Goal: Check status: Check status

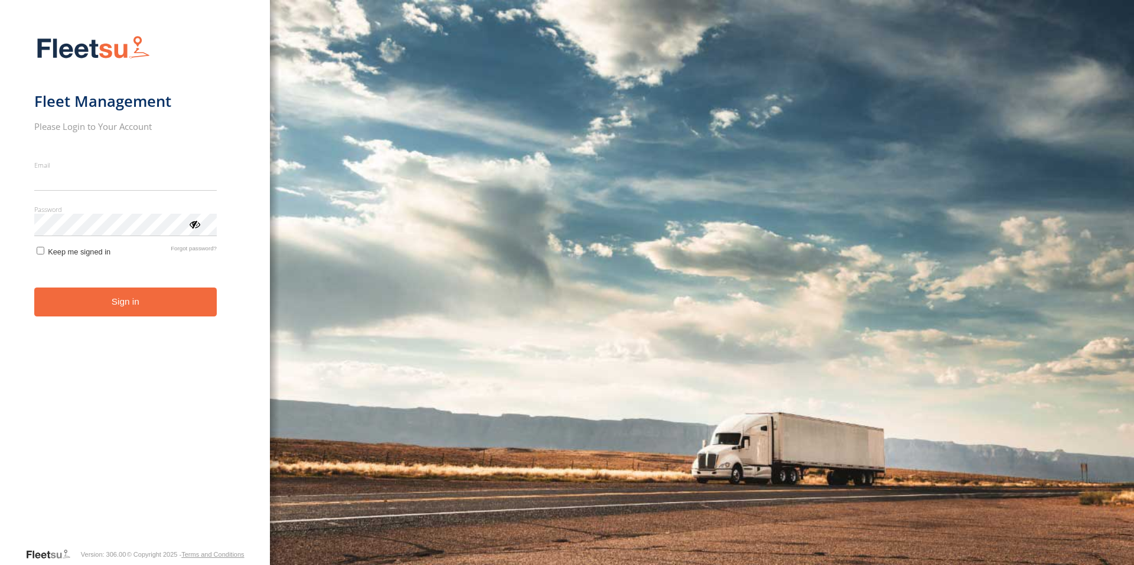
type input "**********"
click at [146, 317] on button "Sign in" at bounding box center [125, 302] width 182 height 29
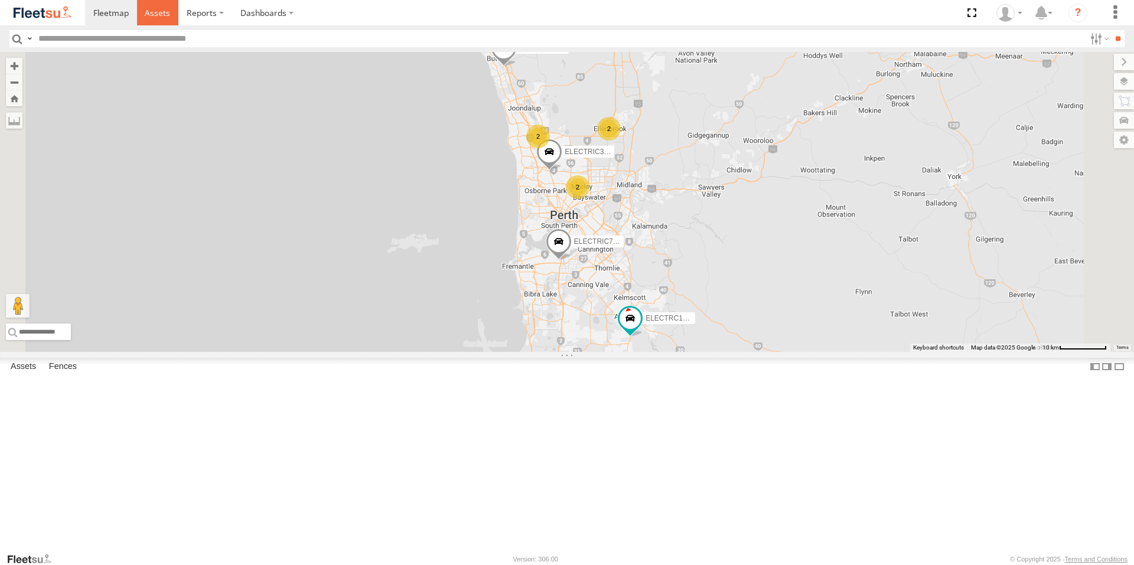
click at [152, 11] on span at bounding box center [157, 12] width 25 height 11
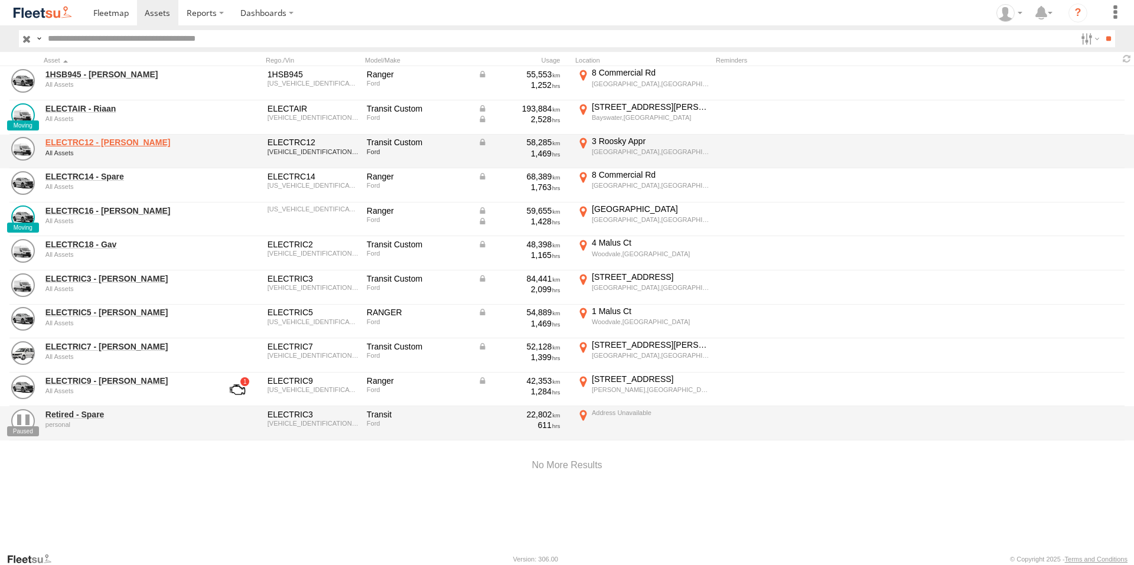
click at [111, 141] on link "ELECTRC12 - Harry" at bounding box center [126, 142] width 162 height 11
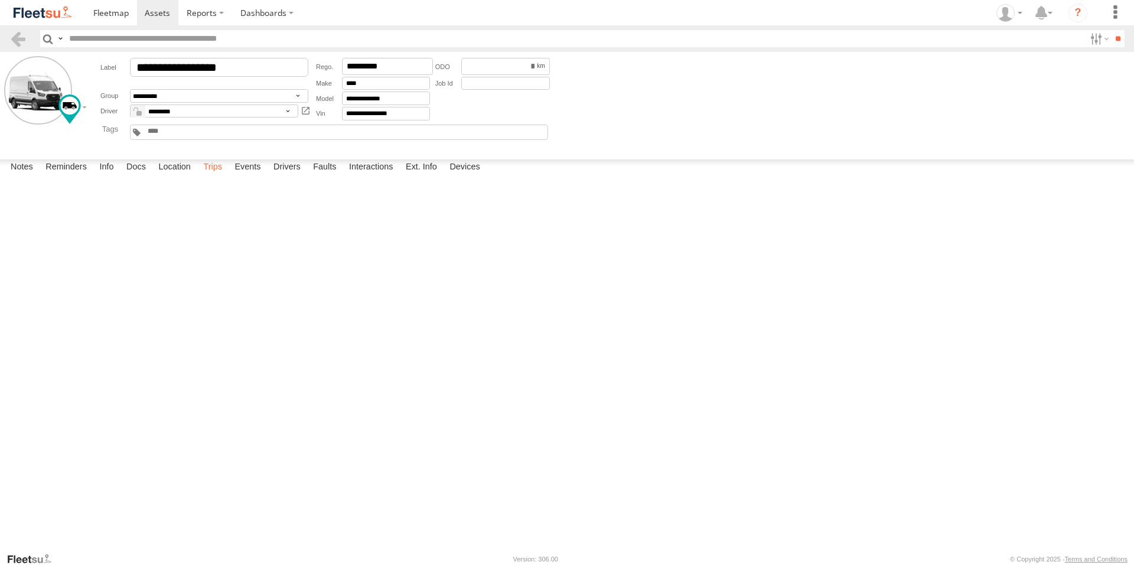
click at [214, 176] on label "Trips" at bounding box center [212, 167] width 31 height 17
click at [158, 16] on span at bounding box center [157, 12] width 25 height 11
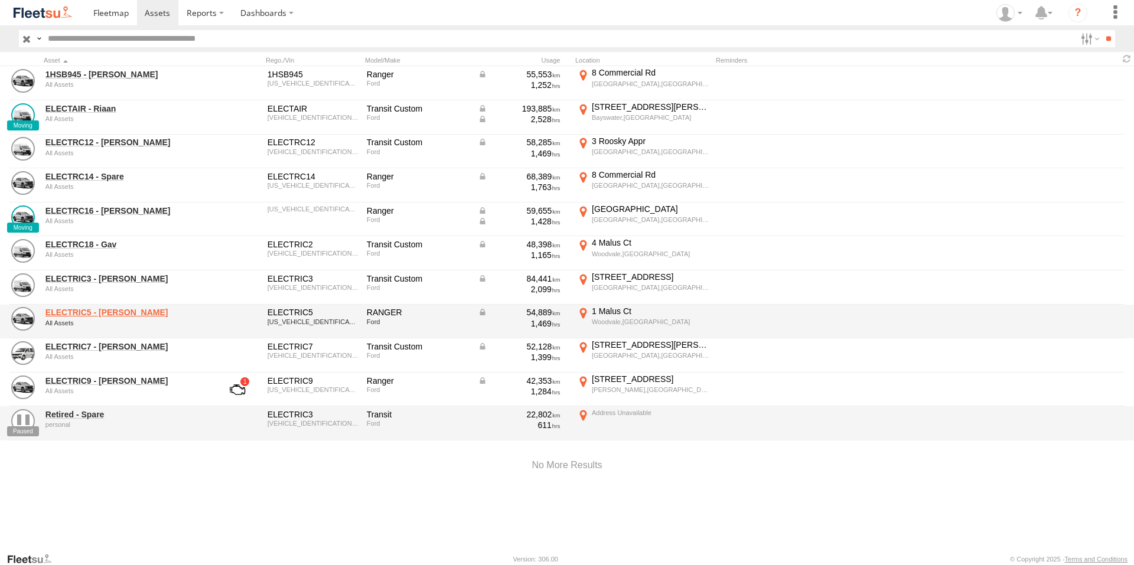
click at [96, 311] on link "ELECTRIC5 - [PERSON_NAME]" at bounding box center [126, 312] width 162 height 11
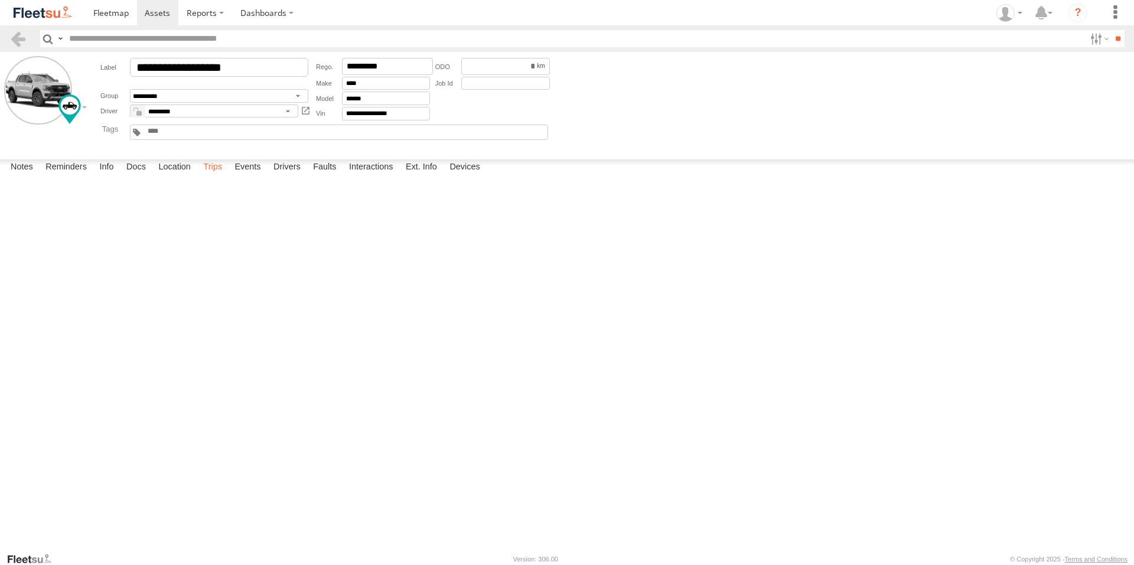
click at [206, 176] on label "Trips" at bounding box center [212, 167] width 31 height 17
click at [158, 12] on span at bounding box center [157, 12] width 25 height 11
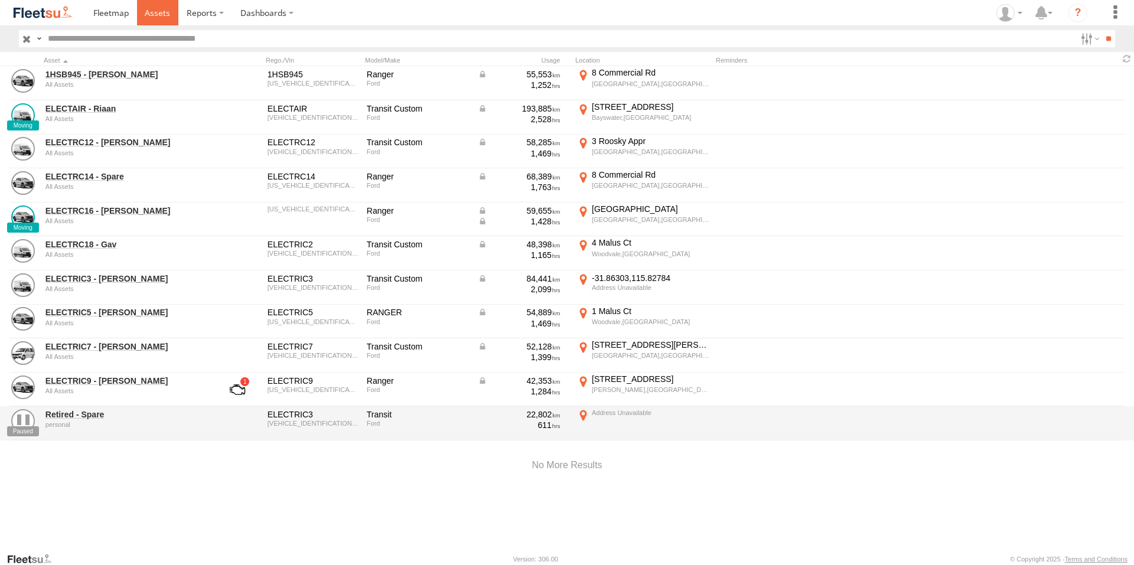
click at [156, 10] on span at bounding box center [157, 12] width 25 height 11
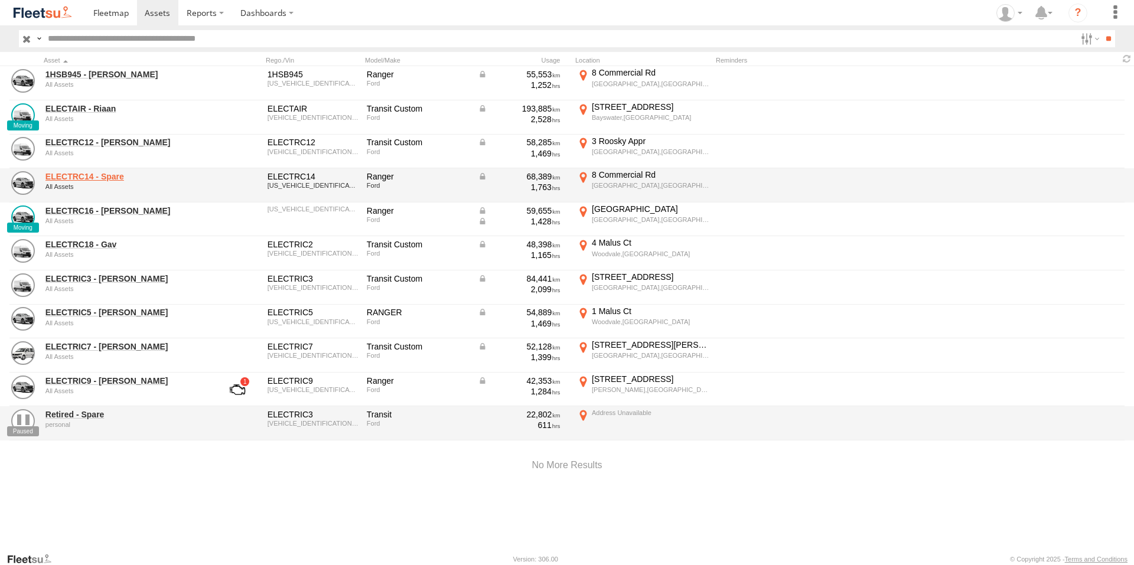
click at [91, 177] on link "ELECTRC14 - Spare" at bounding box center [126, 176] width 162 height 11
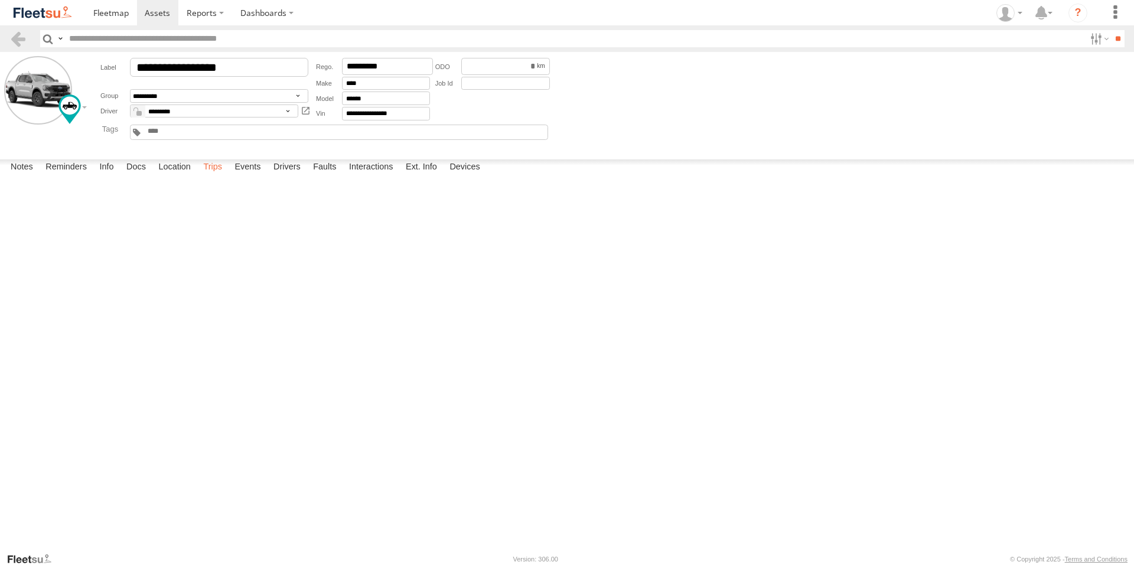
click at [220, 176] on label "Trips" at bounding box center [212, 167] width 31 height 17
click at [163, 9] on span at bounding box center [157, 12] width 25 height 11
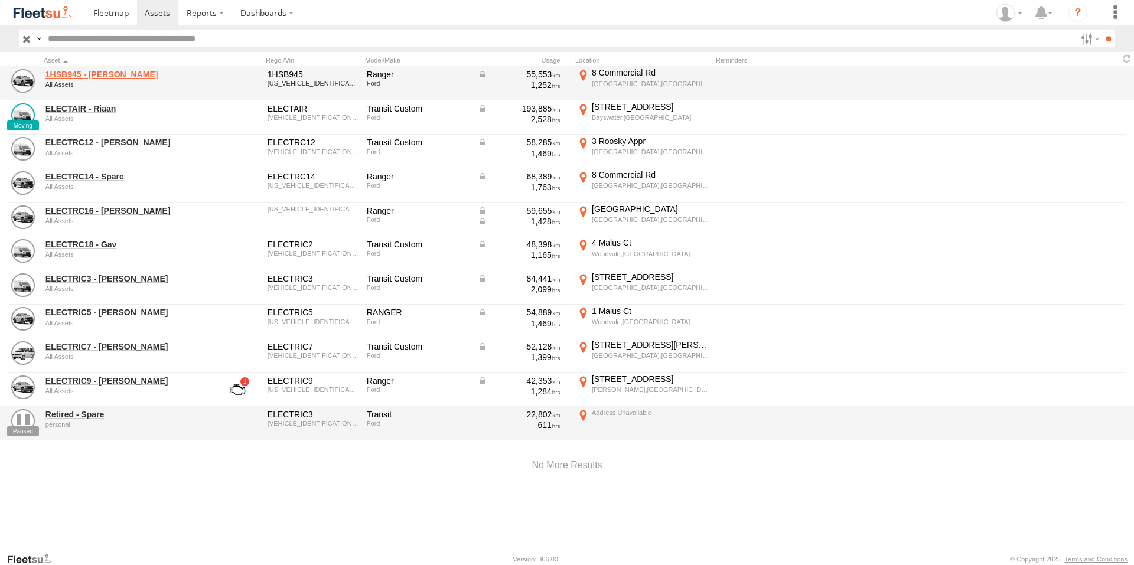
click at [77, 73] on link "1HSB945 - [PERSON_NAME]" at bounding box center [126, 74] width 162 height 11
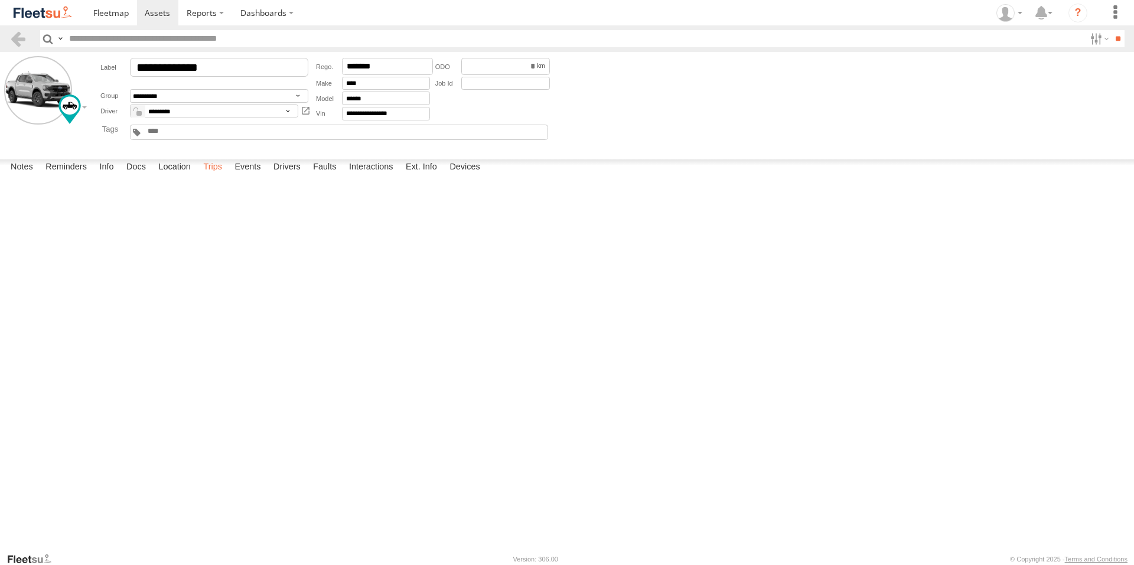
click at [217, 176] on label "Trips" at bounding box center [212, 167] width 31 height 17
click at [157, 15] on span at bounding box center [157, 12] width 25 height 11
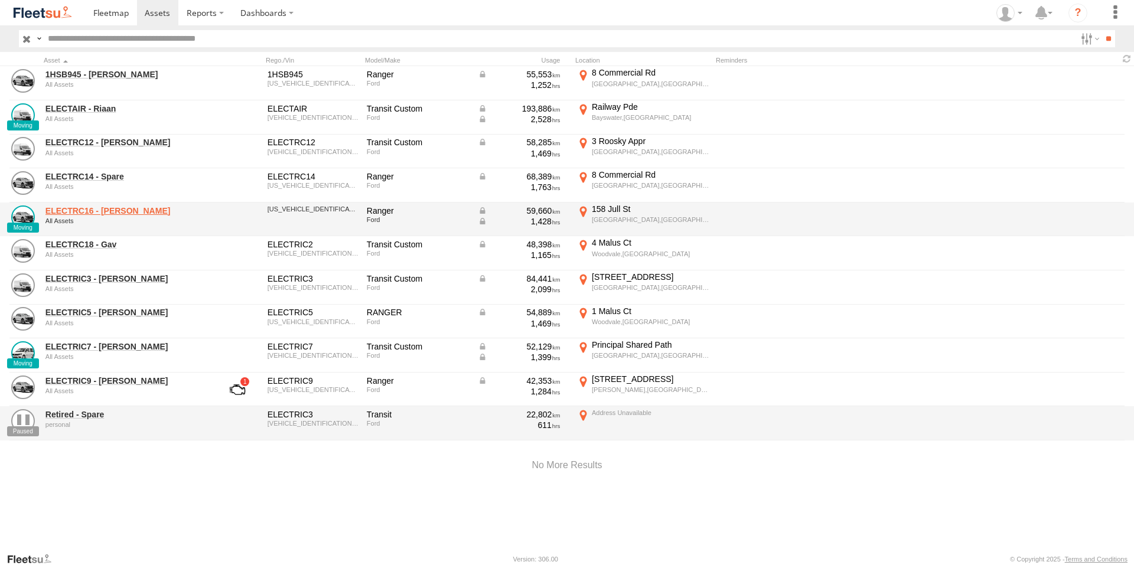
click at [114, 210] on link "ELECTRC16 - [PERSON_NAME]" at bounding box center [126, 211] width 162 height 11
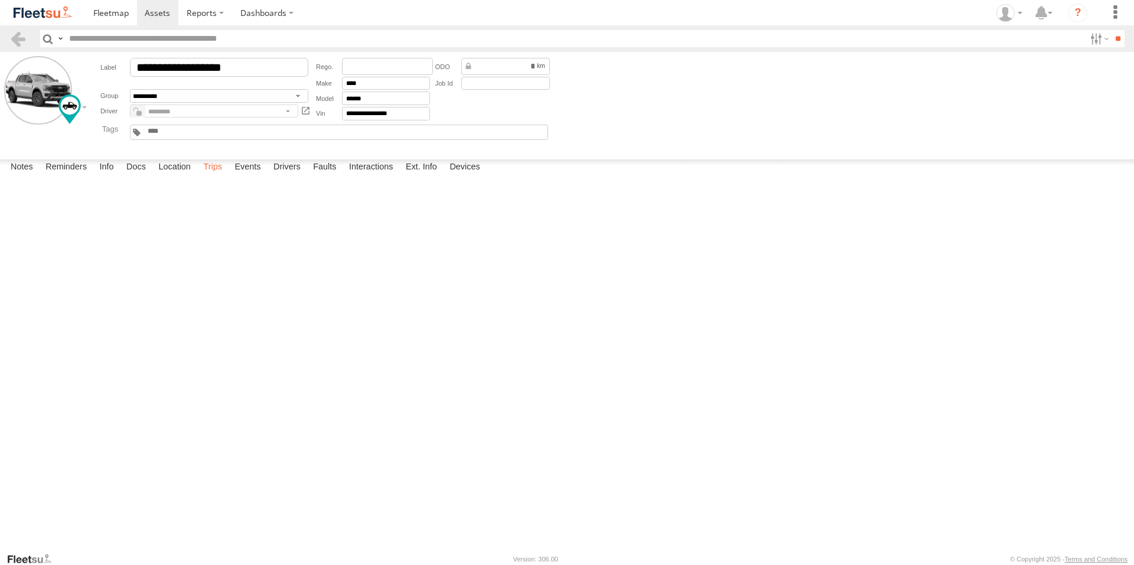
click at [218, 176] on label "Trips" at bounding box center [212, 167] width 31 height 17
drag, startPoint x: 218, startPoint y: 536, endPoint x: 215, endPoint y: 544, distance: 8.8
click at [215, 176] on label "Trips" at bounding box center [212, 167] width 31 height 17
click at [164, 8] on span at bounding box center [157, 12] width 25 height 11
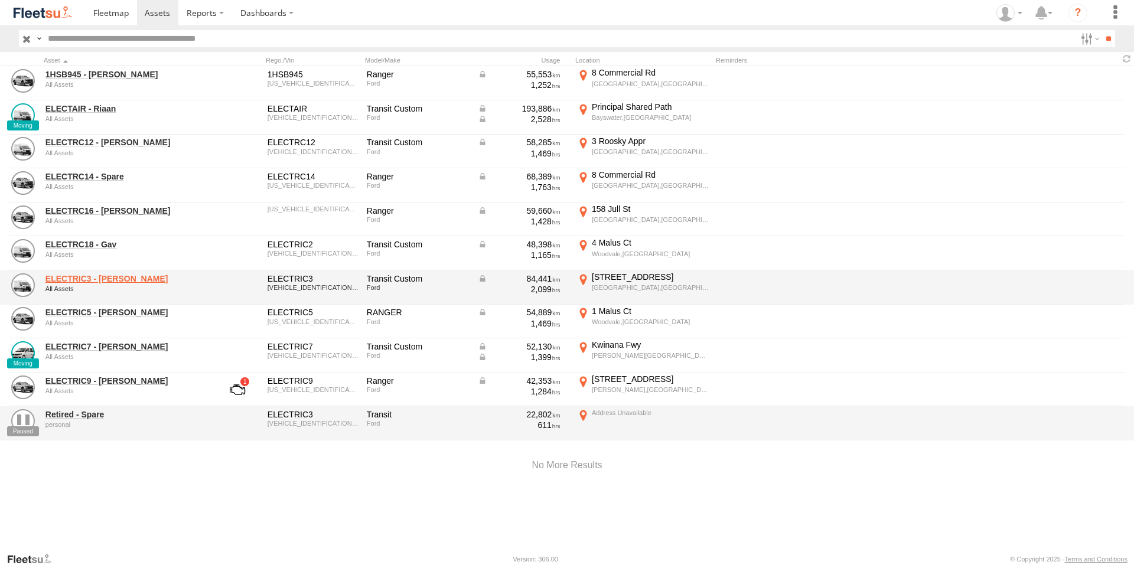
click at [97, 275] on link "ELECTRIC3 - Leo" at bounding box center [126, 278] width 162 height 11
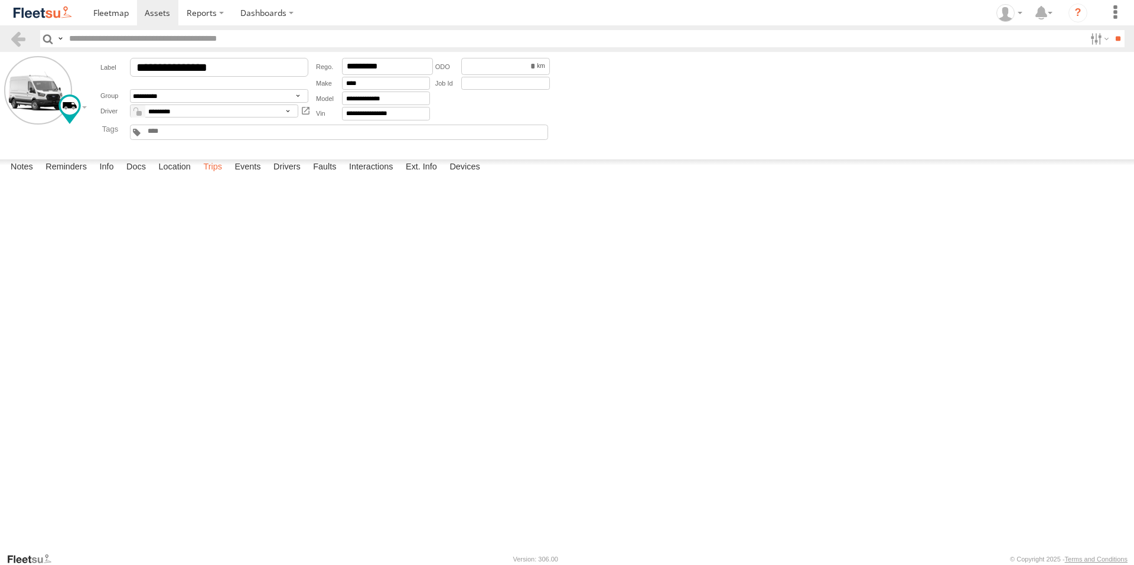
click at [218, 176] on label "Trips" at bounding box center [212, 167] width 31 height 17
click at [149, 12] on span at bounding box center [157, 12] width 25 height 11
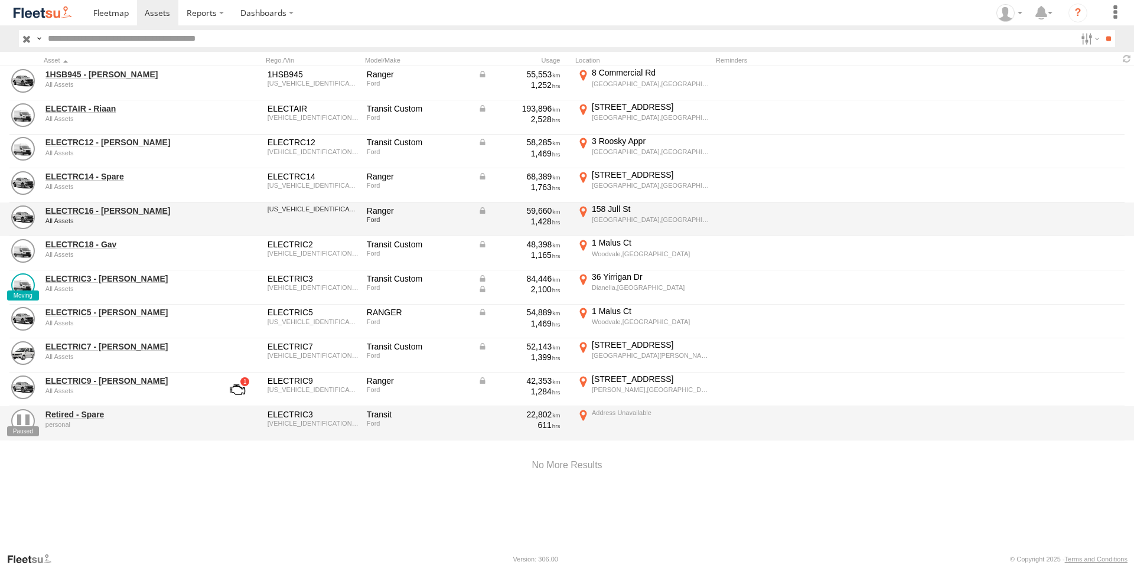
click at [106, 204] on div "ELECTRC16 - [PERSON_NAME] All Assets" at bounding box center [126, 220] width 165 height 32
click at [107, 208] on link "ELECTRC16 - [PERSON_NAME]" at bounding box center [126, 211] width 162 height 11
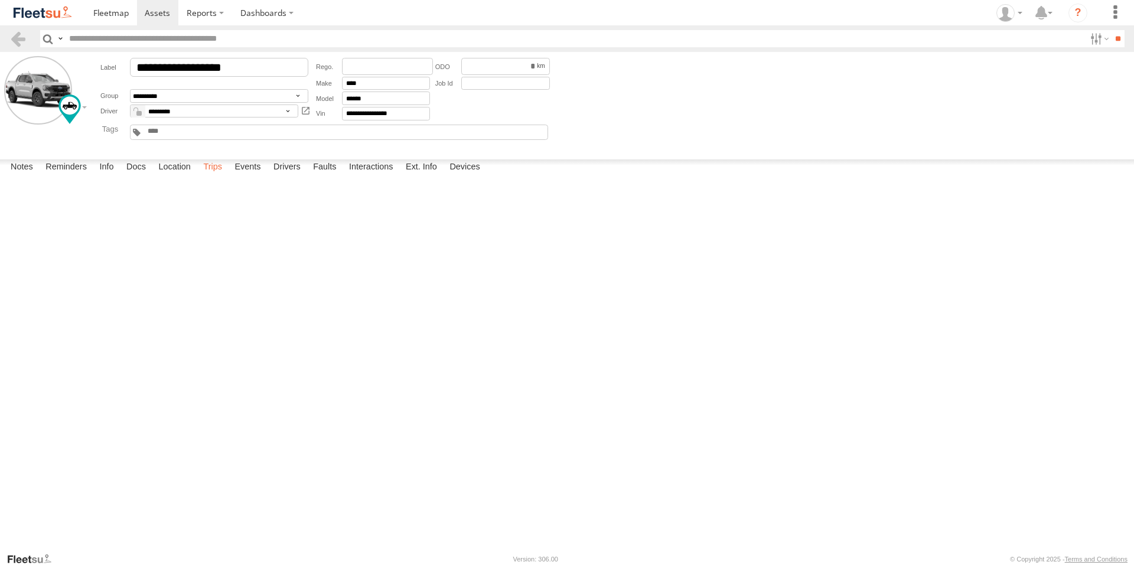
click at [217, 176] on label "Trips" at bounding box center [212, 167] width 31 height 17
click at [246, 176] on label "Events" at bounding box center [248, 167] width 38 height 17
click at [684, 128] on form "**********" at bounding box center [567, 103] width 1126 height 94
click at [224, 176] on label "Trips" at bounding box center [212, 167] width 31 height 17
click at [251, 176] on label "Events" at bounding box center [248, 167] width 38 height 17
